Goal: Browse casually

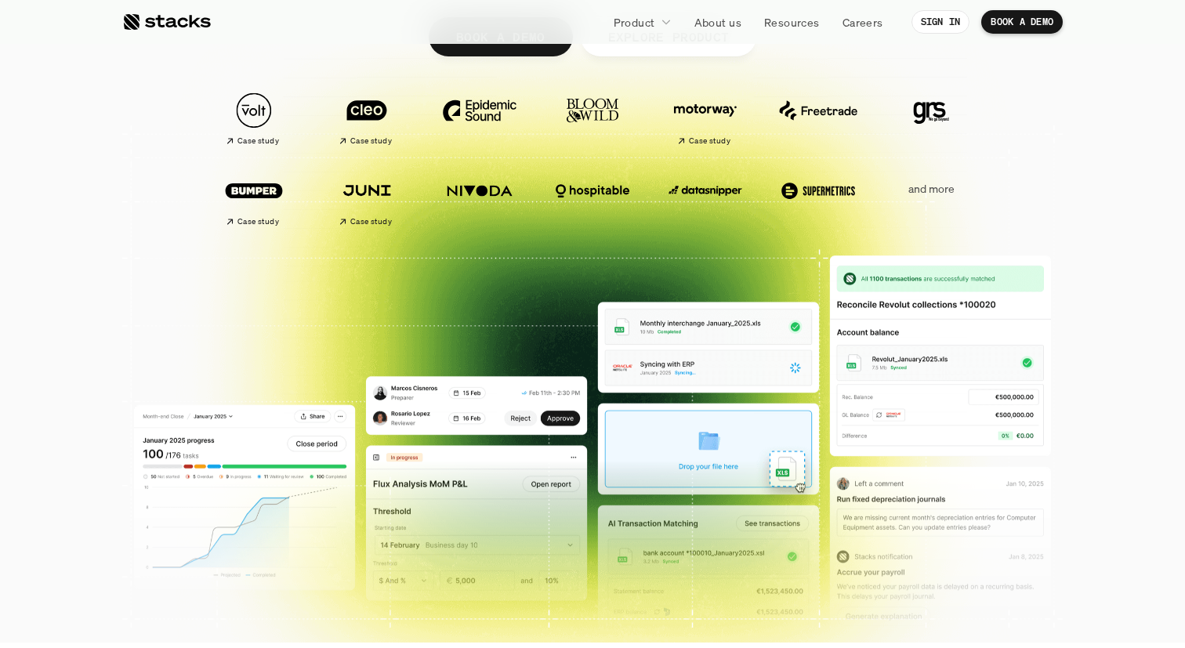
scroll to position [407, 0]
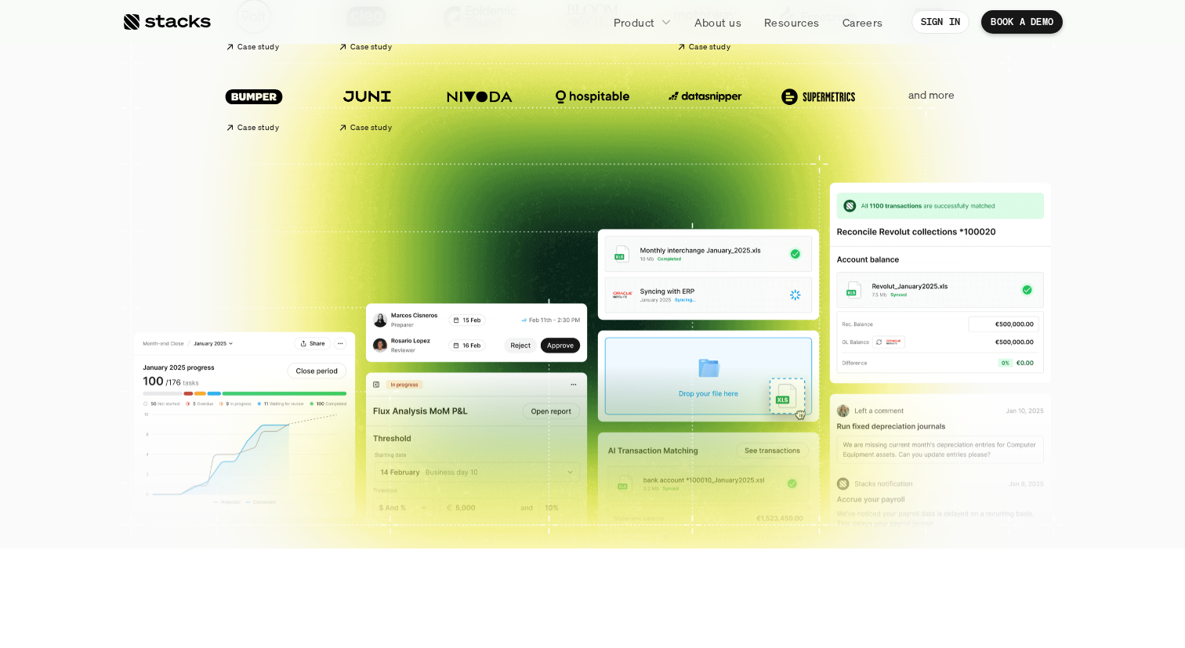
scroll to position [501, 0]
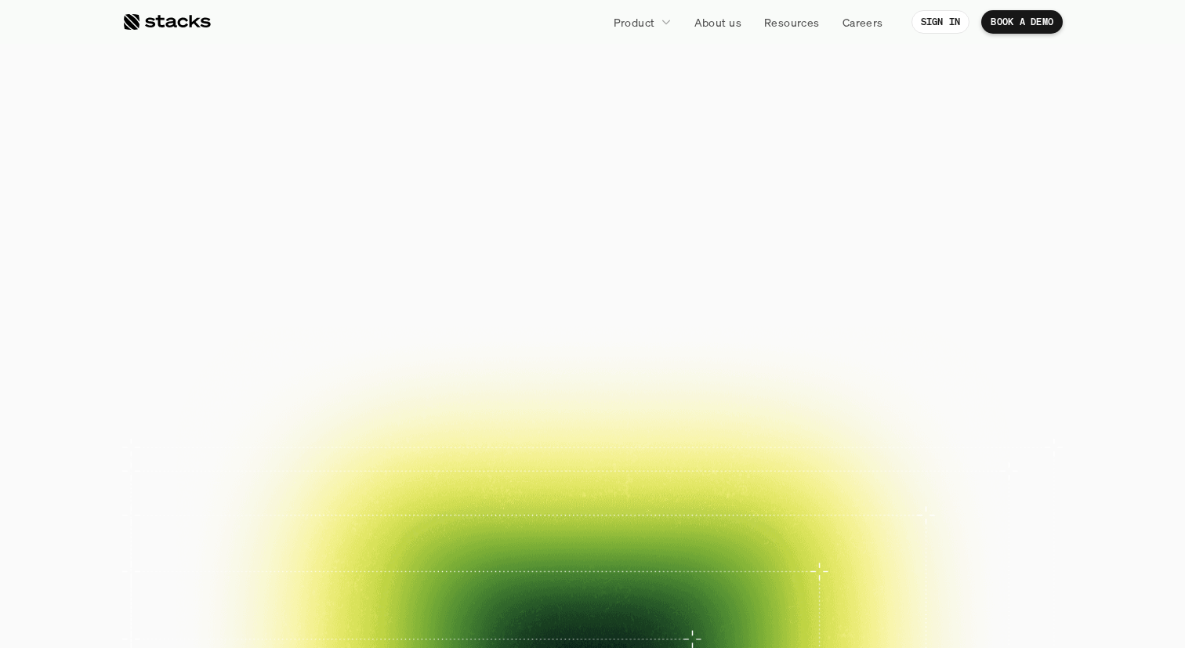
scroll to position [407, 0]
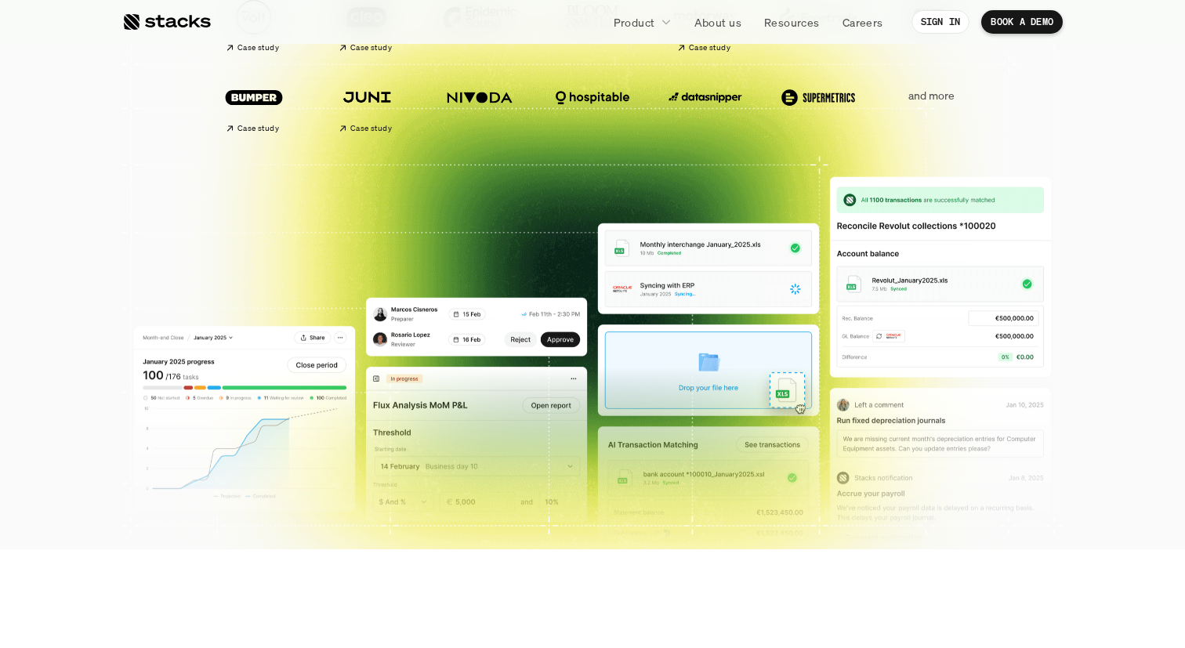
scroll to position [367, 0]
